Goal: Task Accomplishment & Management: Use online tool/utility

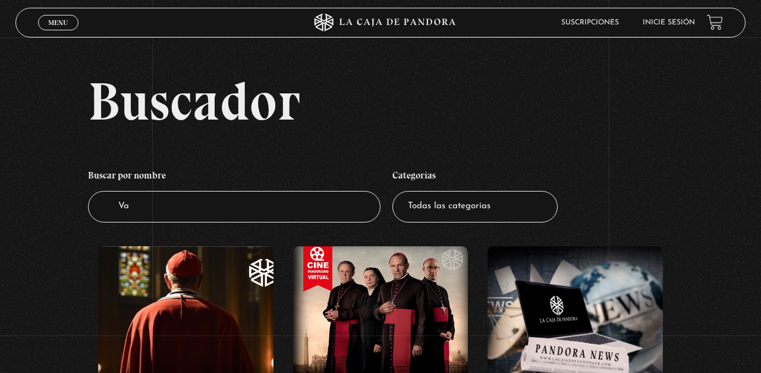
click at [664, 23] on link "Inicie sesión" at bounding box center [669, 22] width 52 height 7
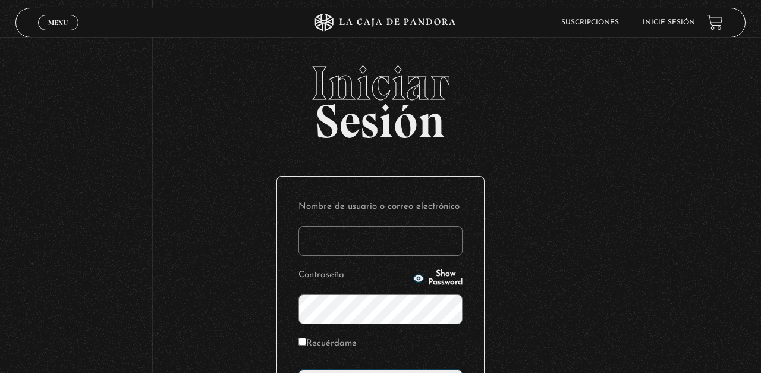
click at [317, 255] on input "Nombre de usuario o correo electrónico" at bounding box center [381, 241] width 164 height 30
type input "[EMAIL_ADDRESS][DOMAIN_NAME]"
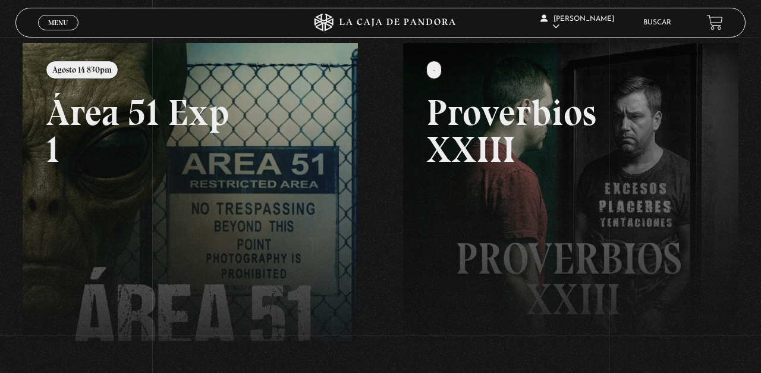
scroll to position [140, 0]
click at [197, 225] on link at bounding box center [403, 229] width 761 height 373
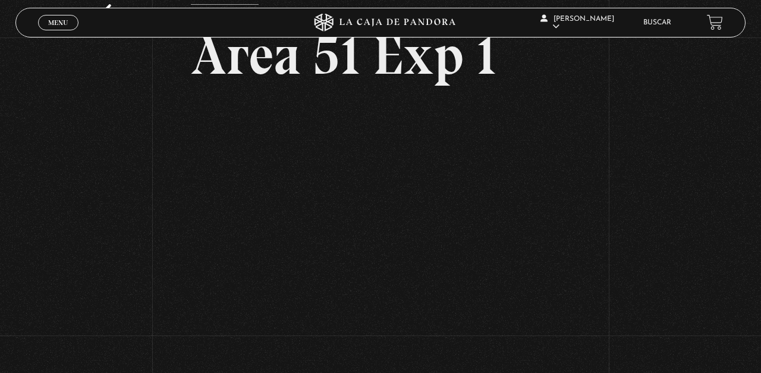
scroll to position [71, 0]
